Goal: Register for event/course

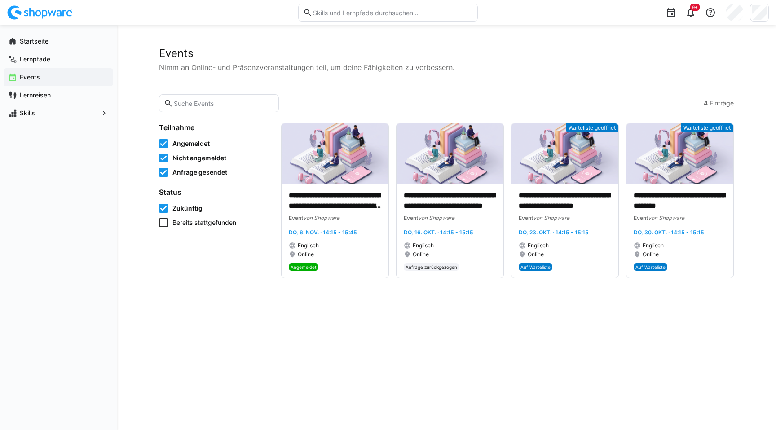
click at [0, 0] on app-navigation-label "Events" at bounding box center [0, 0] width 0 height 0
click at [0, 0] on app-navigation-label "Startseite" at bounding box center [0, 0] width 0 height 0
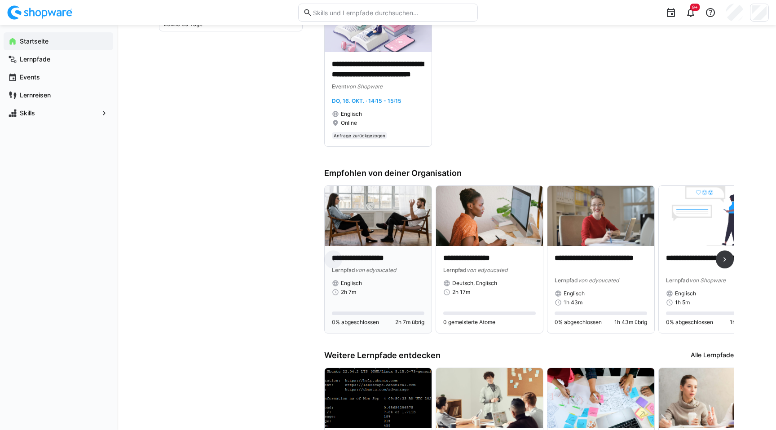
scroll to position [351, 0]
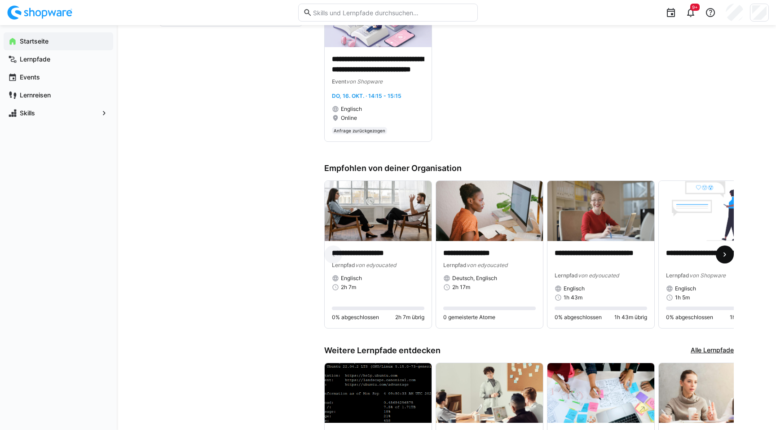
click at [730, 258] on span at bounding box center [725, 255] width 18 height 18
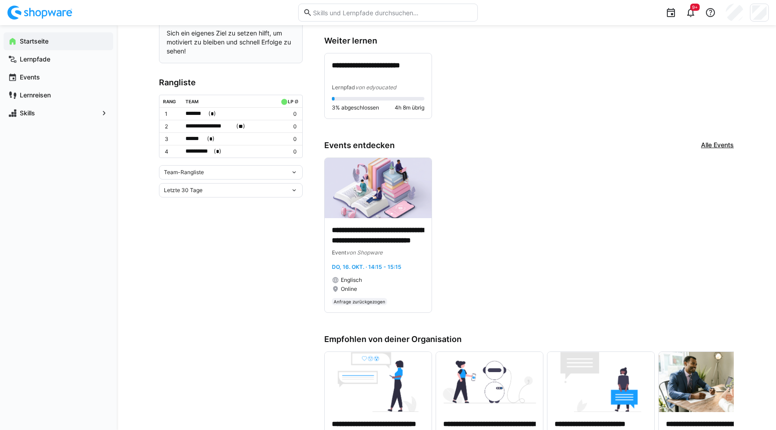
scroll to position [0, 0]
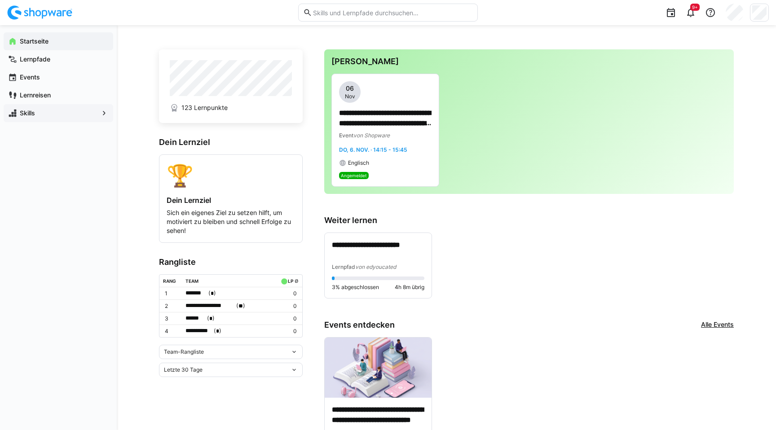
click at [33, 109] on span "Skills" at bounding box center [58, 113] width 80 height 9
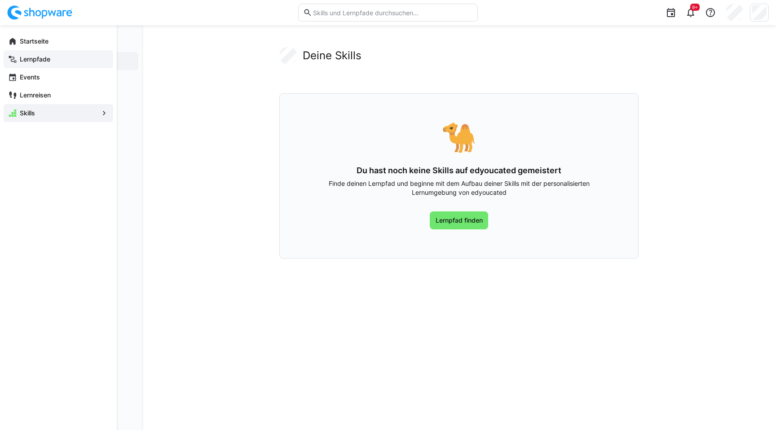
click at [0, 0] on app-navigation-label "Lernpfade" at bounding box center [0, 0] width 0 height 0
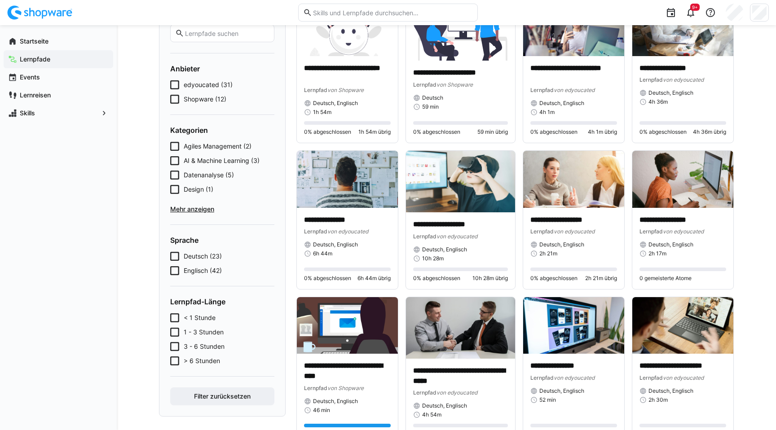
scroll to position [97, 0]
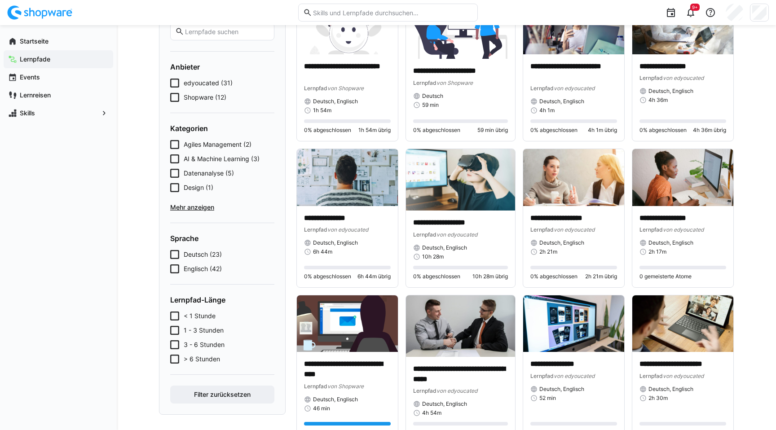
click at [194, 208] on span "Mehr anzeigen" at bounding box center [222, 207] width 104 height 9
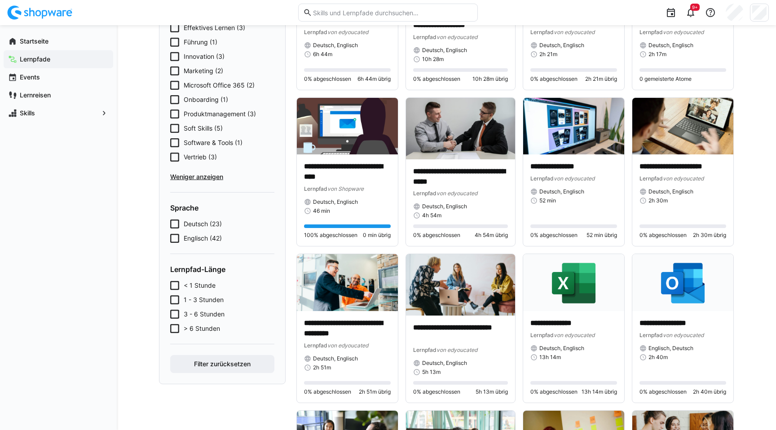
scroll to position [291, 0]
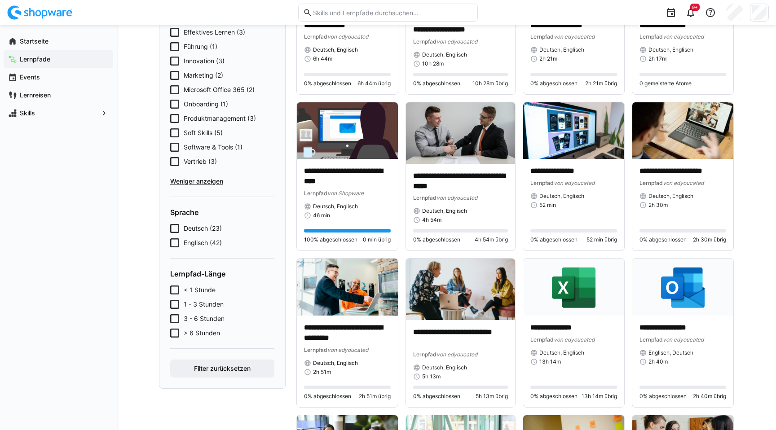
click at [175, 237] on div "Deutsch (23) Englisch (42)" at bounding box center [222, 235] width 104 height 23
click at [176, 242] on icon at bounding box center [174, 242] width 9 height 9
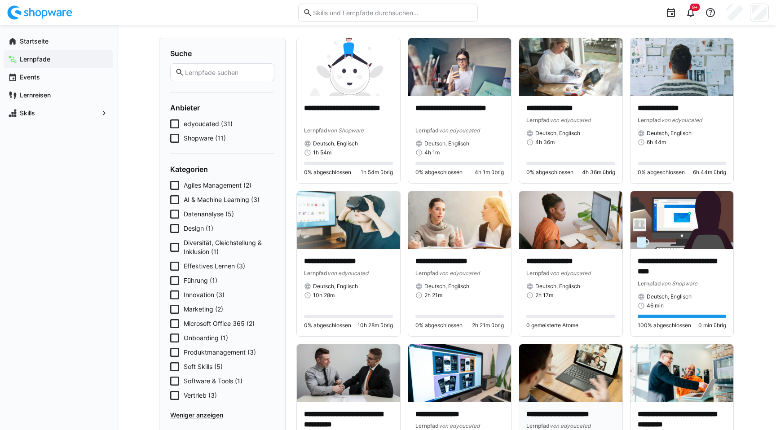
scroll to position [0, 0]
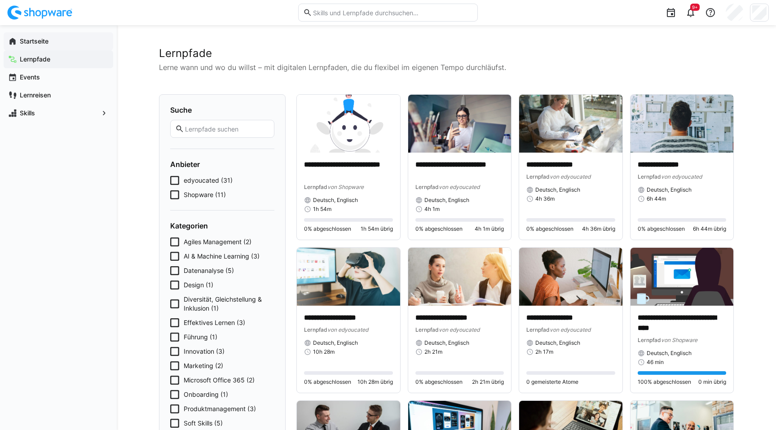
click at [0, 0] on app-navigation-label "Startseite" at bounding box center [0, 0] width 0 height 0
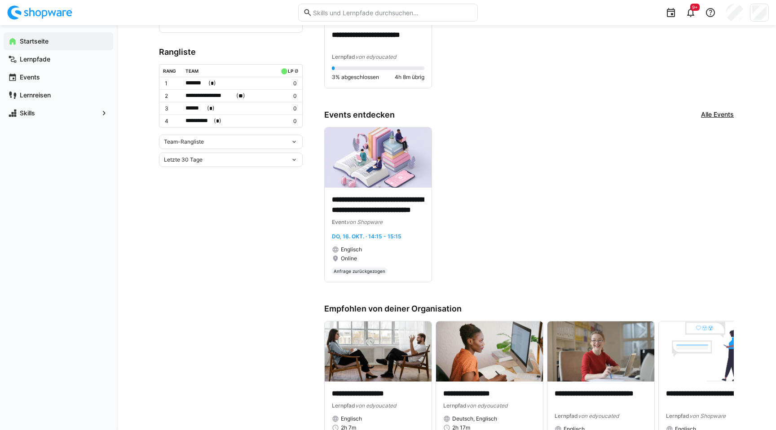
scroll to position [207, 0]
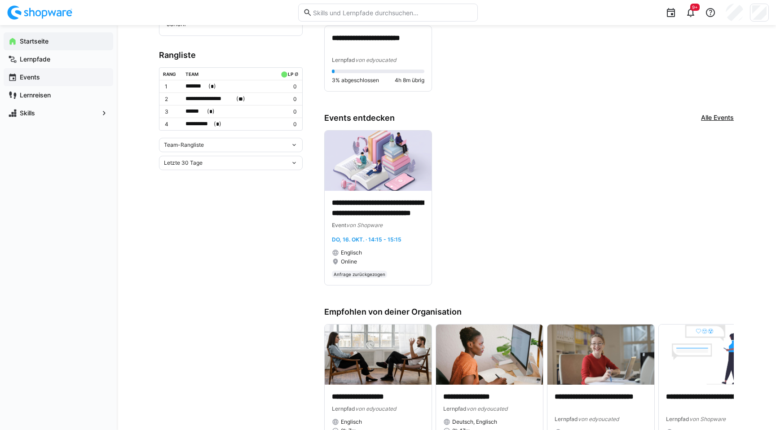
click at [0, 0] on app-navigation-label "Events" at bounding box center [0, 0] width 0 height 0
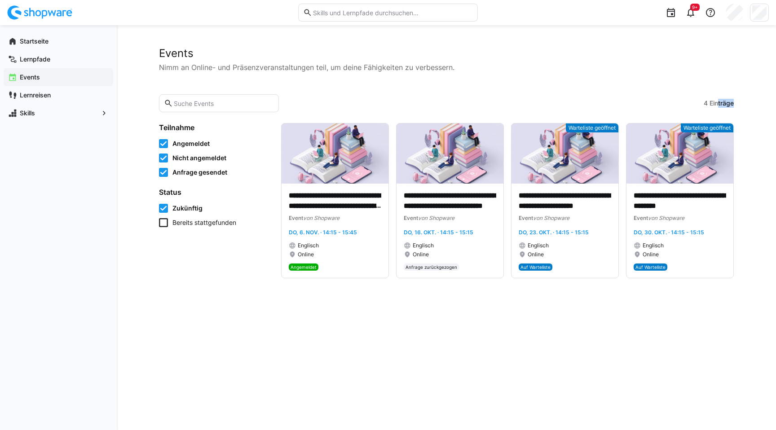
drag, startPoint x: 718, startPoint y: 103, endPoint x: 758, endPoint y: 103, distance: 40.0
click at [758, 103] on div "**********" at bounding box center [446, 227] width 659 height 405
click at [575, 204] on p "**********" at bounding box center [565, 201] width 92 height 21
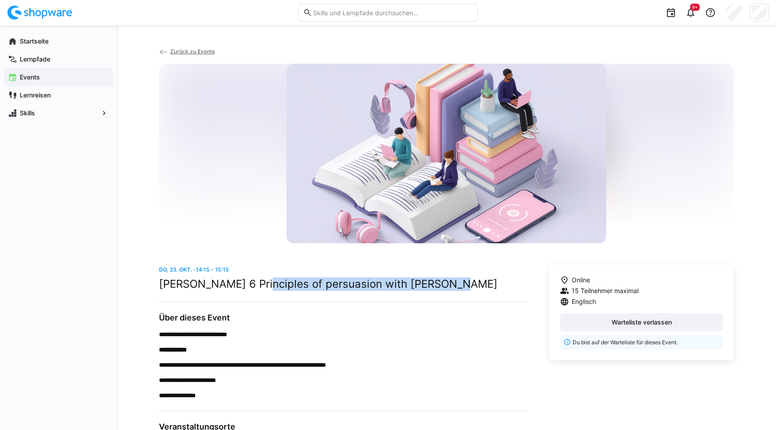
drag, startPoint x: 453, startPoint y: 283, endPoint x: 246, endPoint y: 283, distance: 207.0
click at [246, 283] on h2 "Cialdini’s 6 Principles of persuasion with Dave Preston" at bounding box center [343, 283] width 369 height 13
drag, startPoint x: 246, startPoint y: 283, endPoint x: 214, endPoint y: 285, distance: 32.4
click at [239, 284] on h2 "Cialdini’s 6 Principles of persuasion with Dave Preston" at bounding box center [343, 283] width 369 height 13
drag, startPoint x: 202, startPoint y: 286, endPoint x: 338, endPoint y: 282, distance: 136.5
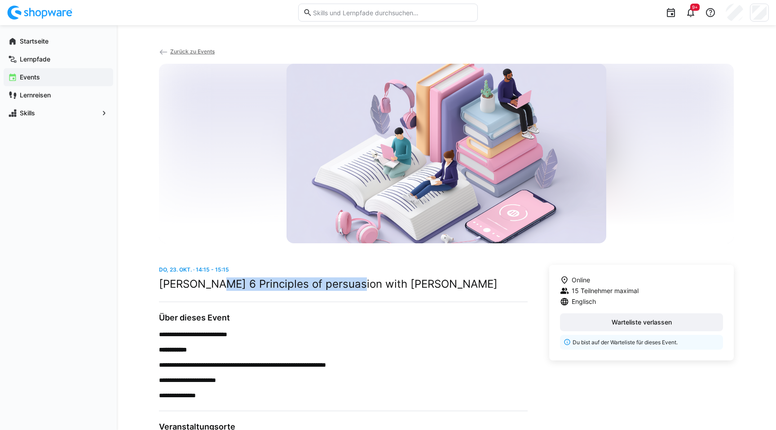
click at [338, 282] on h2 "Cialdini’s 6 Principles of persuasion with Dave Preston" at bounding box center [343, 283] width 369 height 13
copy h2 "6 Principles of persuasion"
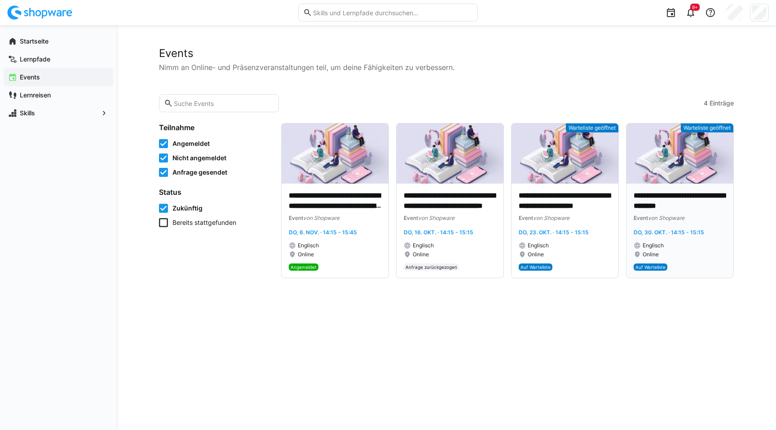
click at [656, 201] on p "**********" at bounding box center [680, 201] width 92 height 21
click at [163, 142] on icon at bounding box center [163, 143] width 9 height 9
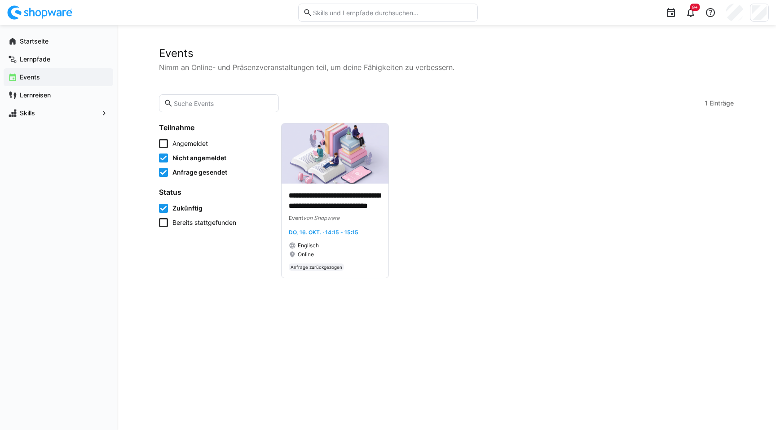
click at [162, 170] on icon at bounding box center [163, 172] width 9 height 9
click at [162, 145] on icon at bounding box center [163, 143] width 9 height 9
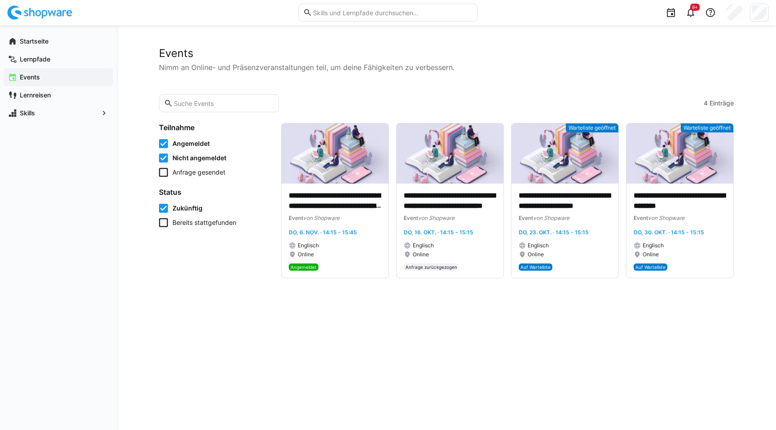
click at [163, 172] on icon at bounding box center [163, 172] width 9 height 9
click at [166, 223] on icon at bounding box center [163, 222] width 9 height 9
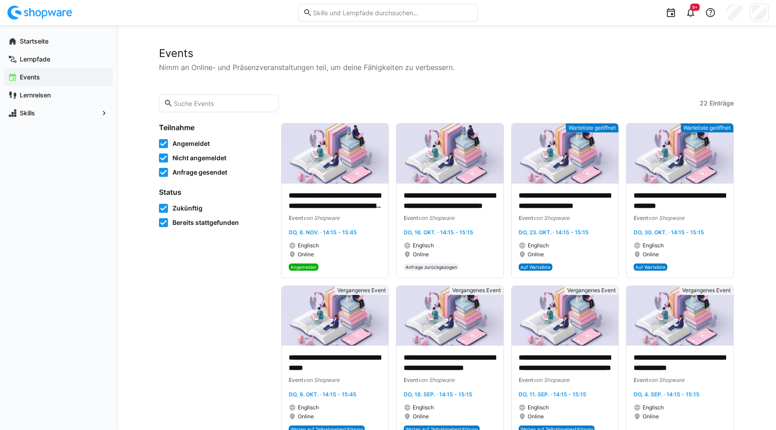
click at [163, 223] on icon at bounding box center [163, 222] width 9 height 9
